Goal: Transaction & Acquisition: Purchase product/service

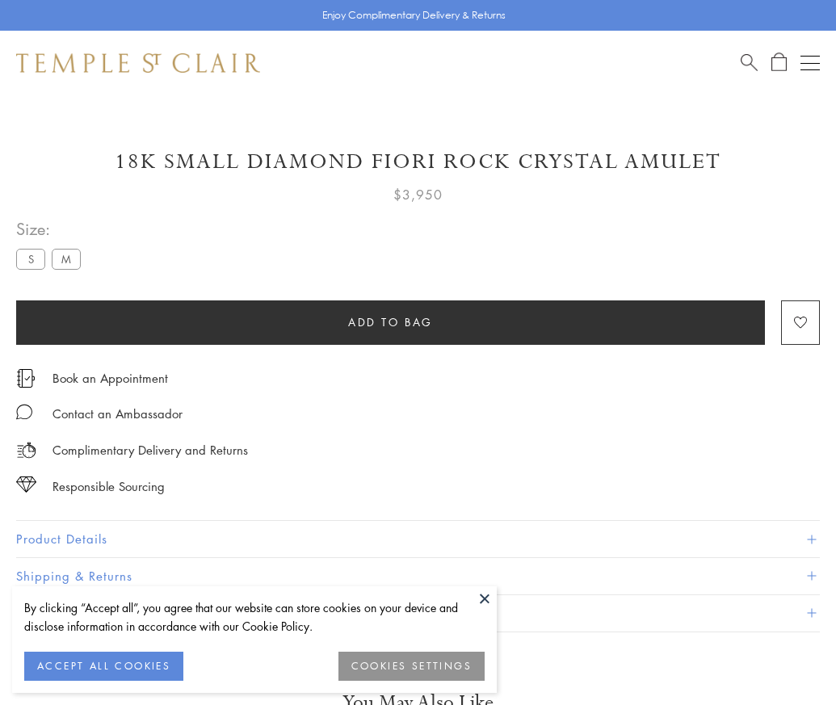
click at [390, 321] on span "Add to bag" at bounding box center [390, 322] width 85 height 18
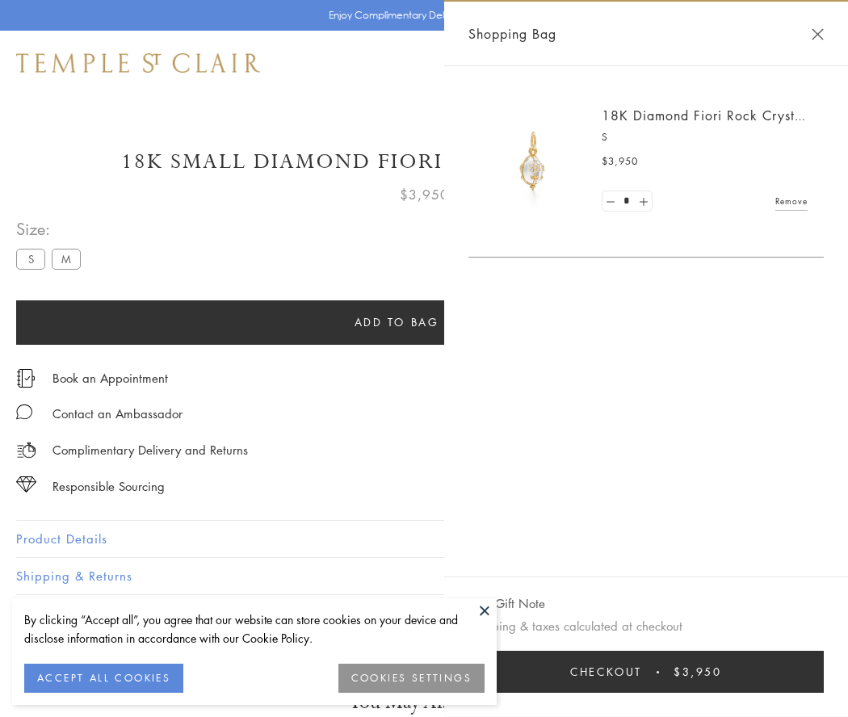
click at [647, 672] on button "Checkout $3,950" at bounding box center [645, 672] width 355 height 42
